Goal: Navigation & Orientation: Understand site structure

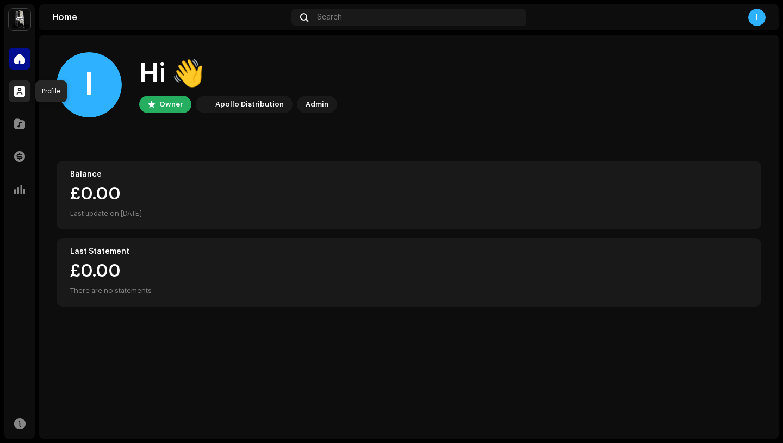
click at [16, 91] on span at bounding box center [19, 91] width 11 height 9
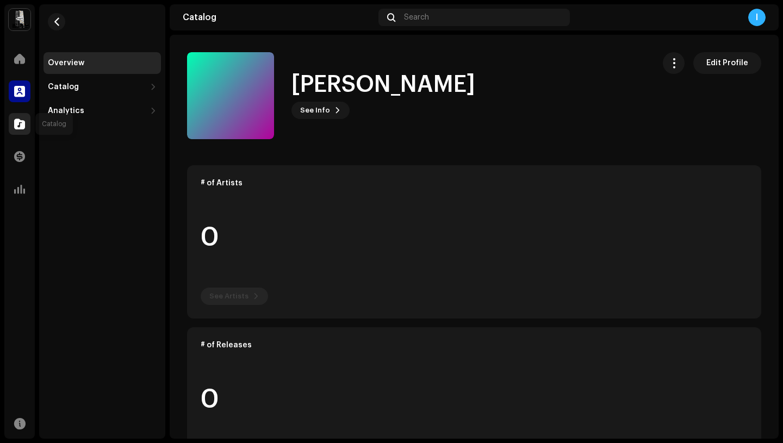
click at [22, 126] on span at bounding box center [19, 124] width 11 height 9
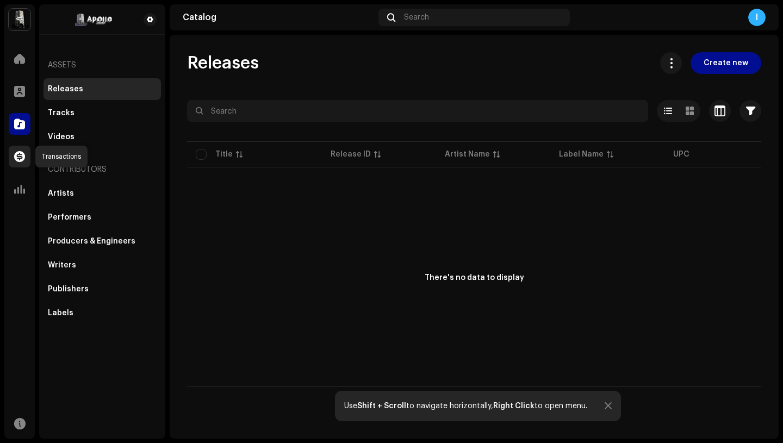
click at [15, 155] on span at bounding box center [19, 156] width 11 height 9
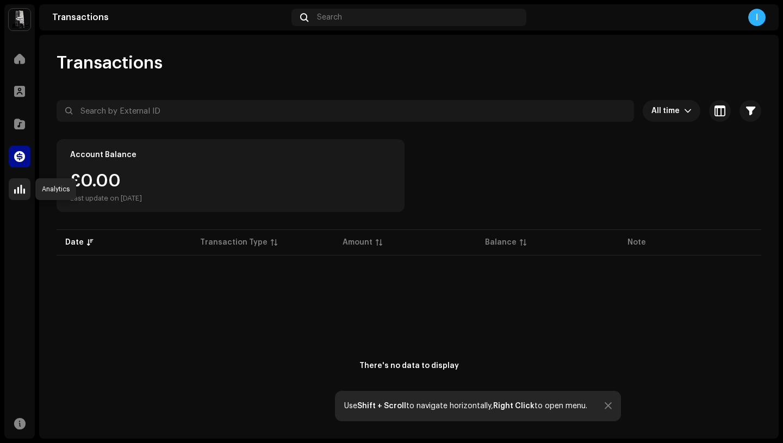
click at [15, 189] on span at bounding box center [19, 189] width 11 height 9
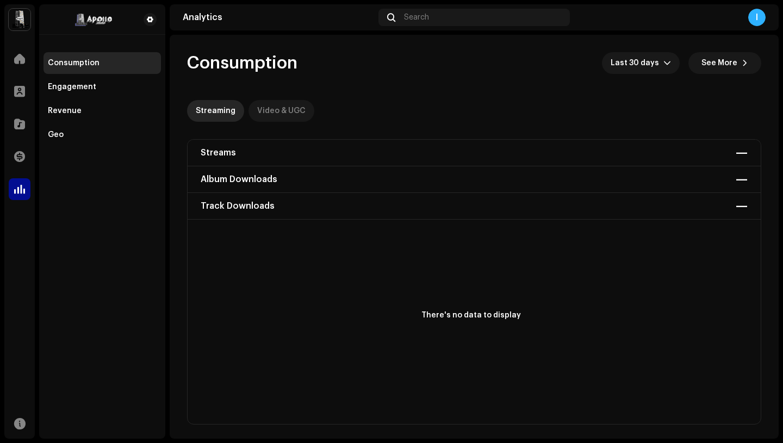
click at [284, 108] on div "Video & UGC" at bounding box center [281, 111] width 48 height 22
click at [227, 110] on div "Streaming" at bounding box center [216, 111] width 40 height 22
click at [22, 61] on span at bounding box center [19, 58] width 11 height 9
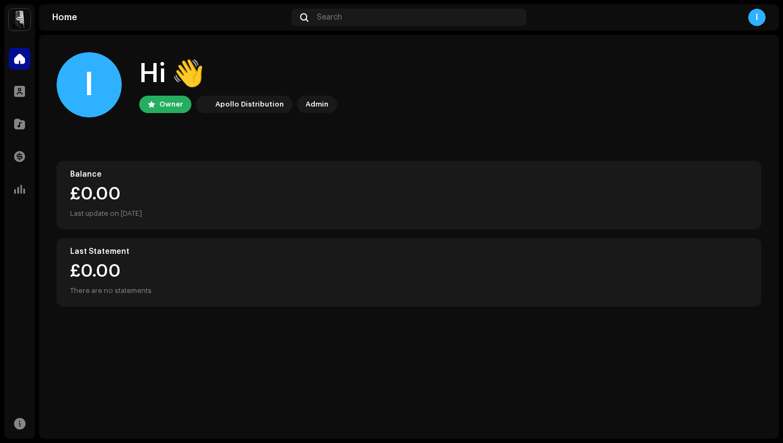
click at [21, 21] on img at bounding box center [20, 20] width 22 height 22
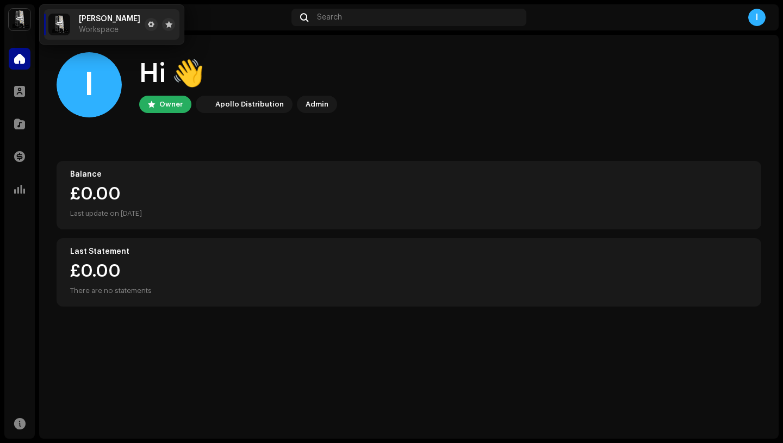
click at [442, 55] on div "I Hi 👋 Owner Apollo Distribution Admin" at bounding box center [409, 84] width 704 height 65
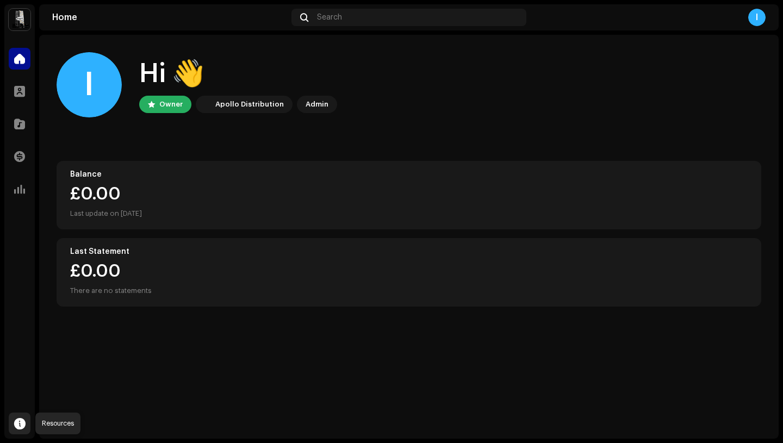
click at [20, 422] on span at bounding box center [19, 423] width 11 height 9
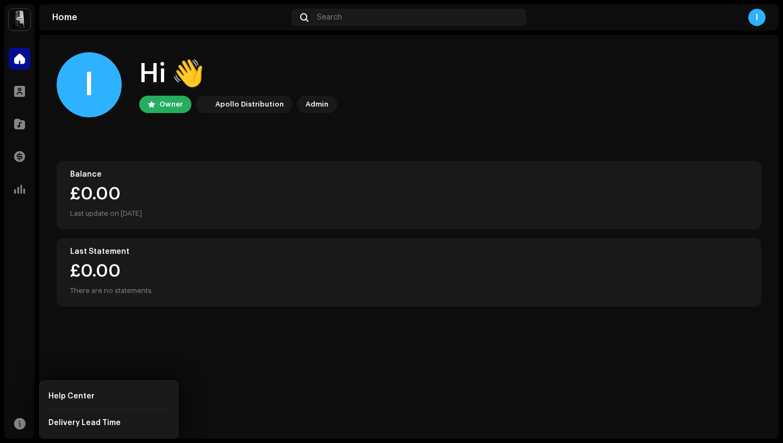
click at [247, 323] on div "I Hi 👋 Owner Apollo Distribution Admin Balance £0.00 Last update on [DATE] Last…" at bounding box center [409, 179] width 704 height 289
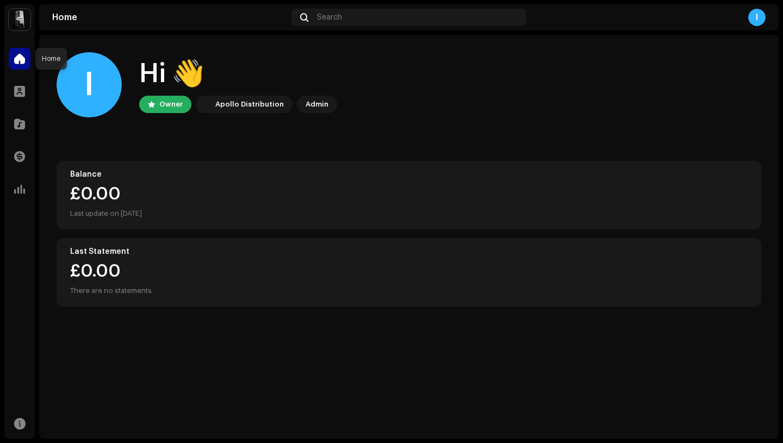
click at [24, 57] on span at bounding box center [19, 58] width 11 height 9
